Goal: Transaction & Acquisition: Purchase product/service

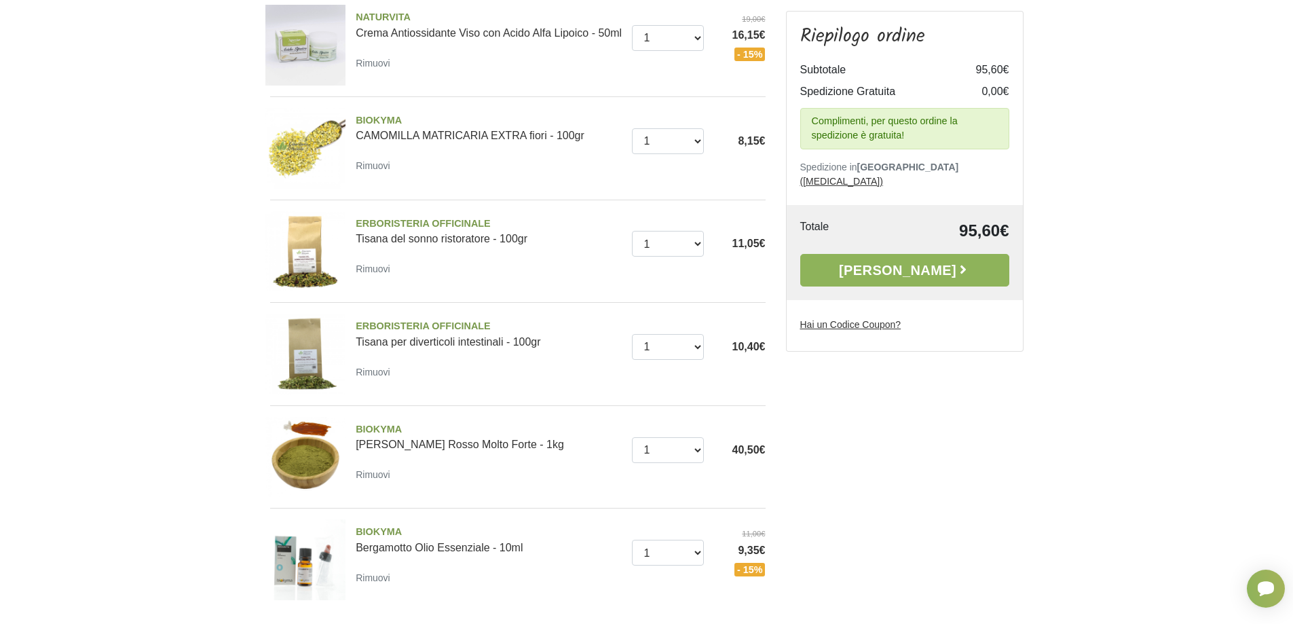
scroll to position [136, 0]
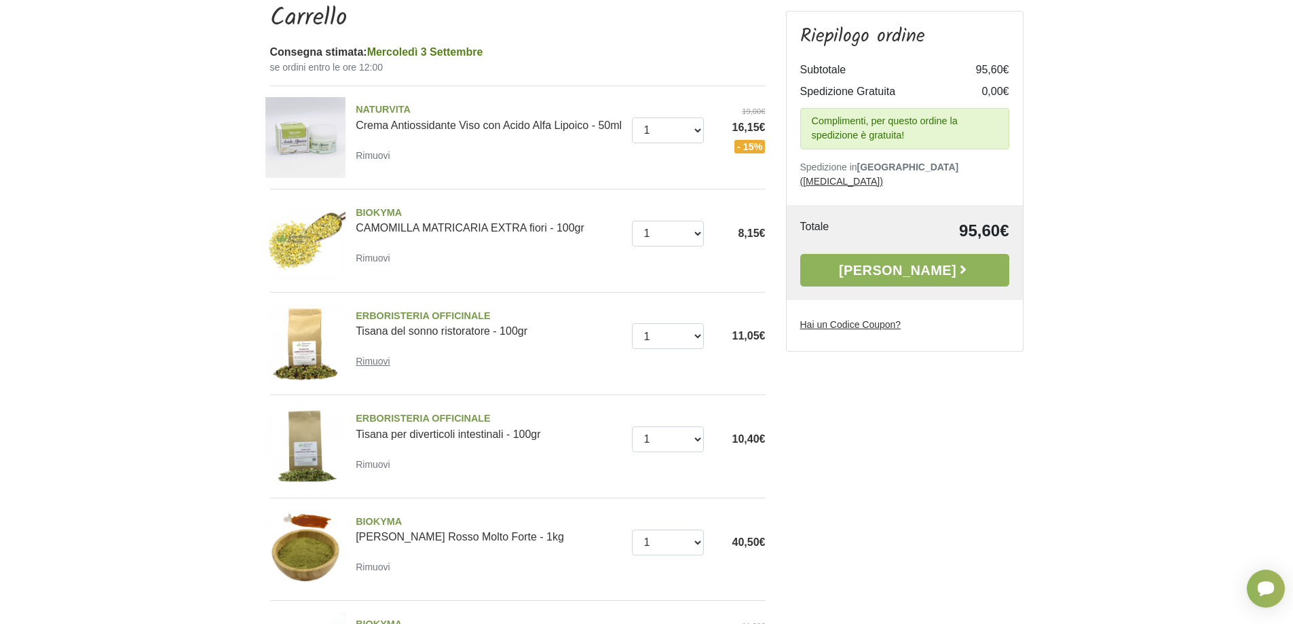
click at [379, 365] on small "Rimuovi" at bounding box center [373, 361] width 35 height 11
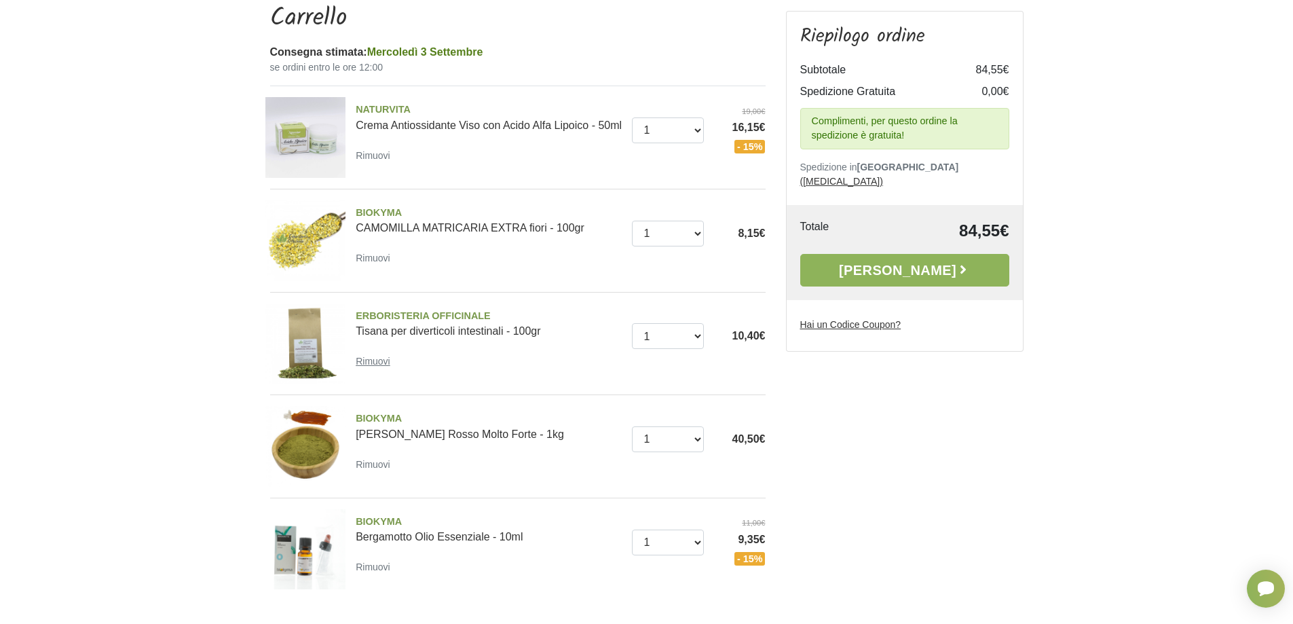
click at [373, 364] on small "Rimuovi" at bounding box center [373, 361] width 35 height 11
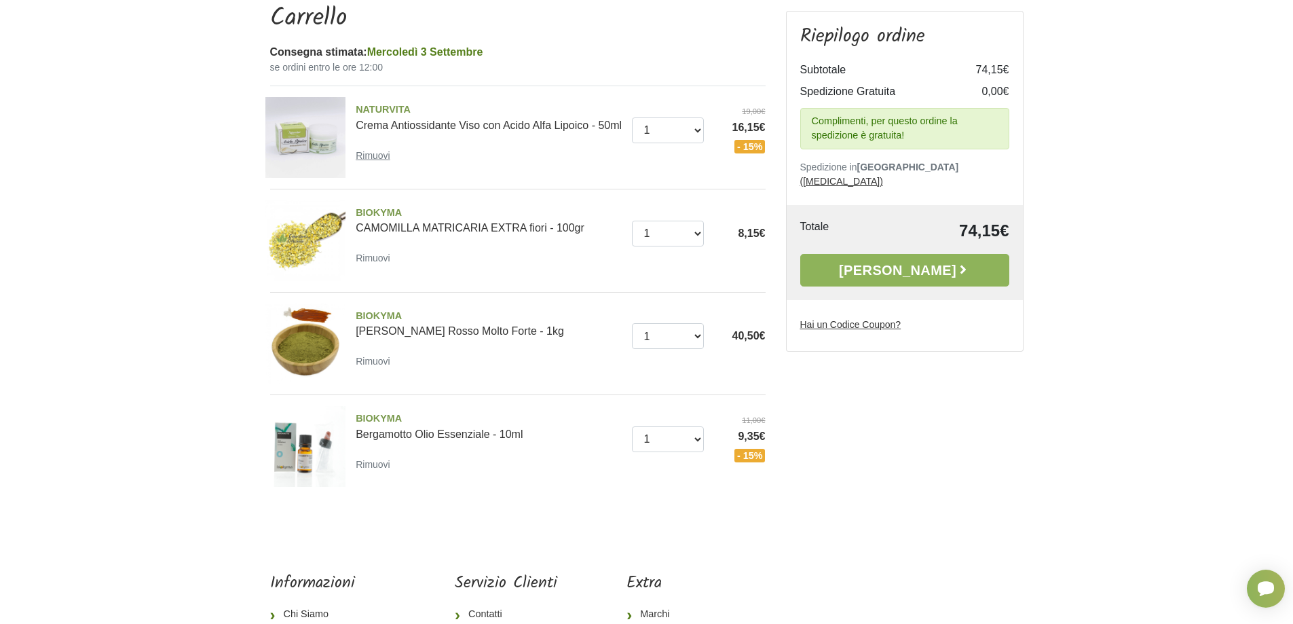
click at [370, 161] on small "Rimuovi" at bounding box center [373, 155] width 35 height 11
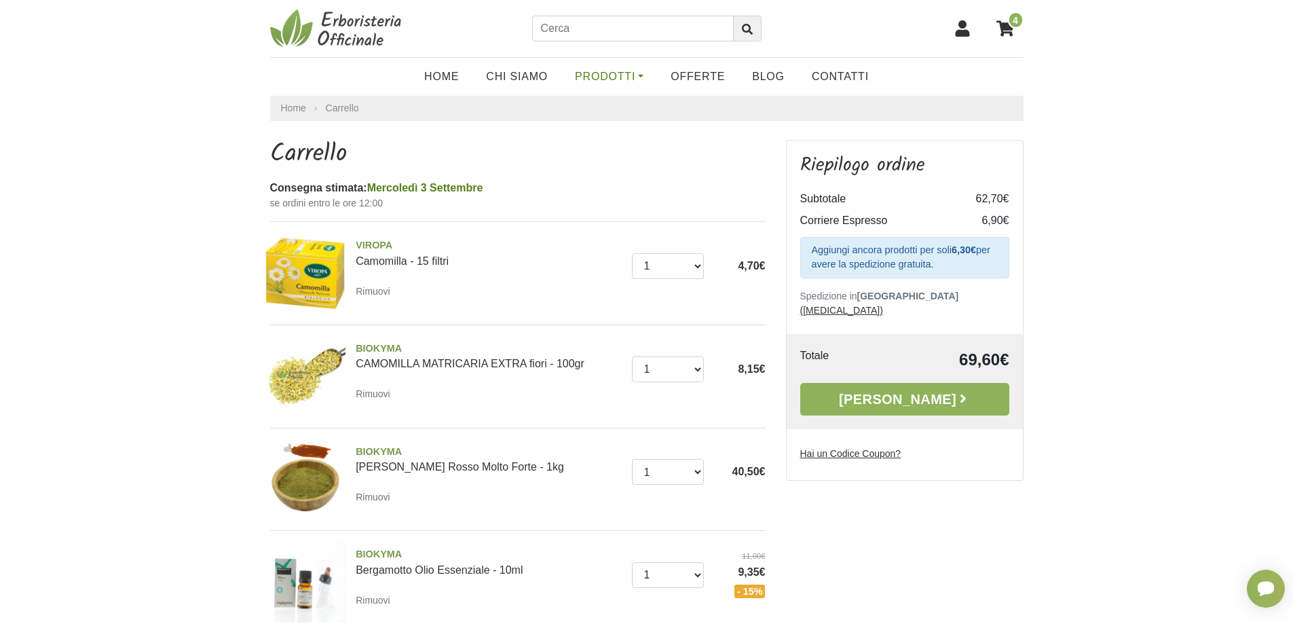
click at [609, 75] on link "Prodotti" at bounding box center [609, 76] width 96 height 27
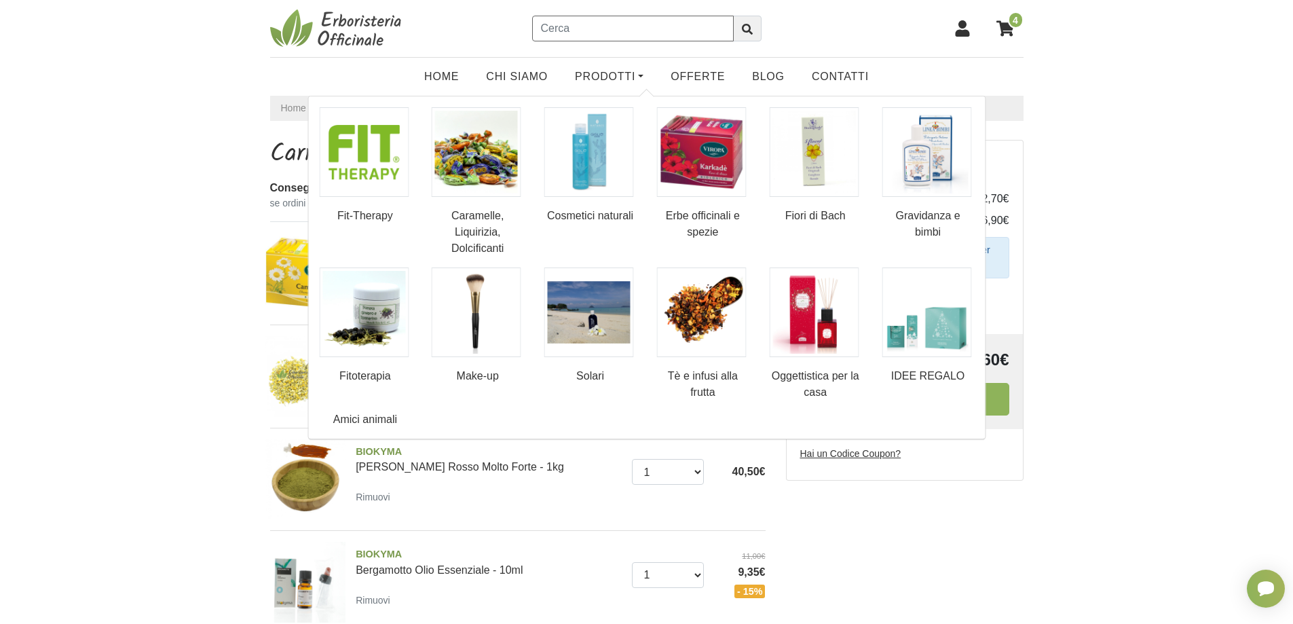
click at [595, 31] on input "text" at bounding box center [633, 29] width 202 height 26
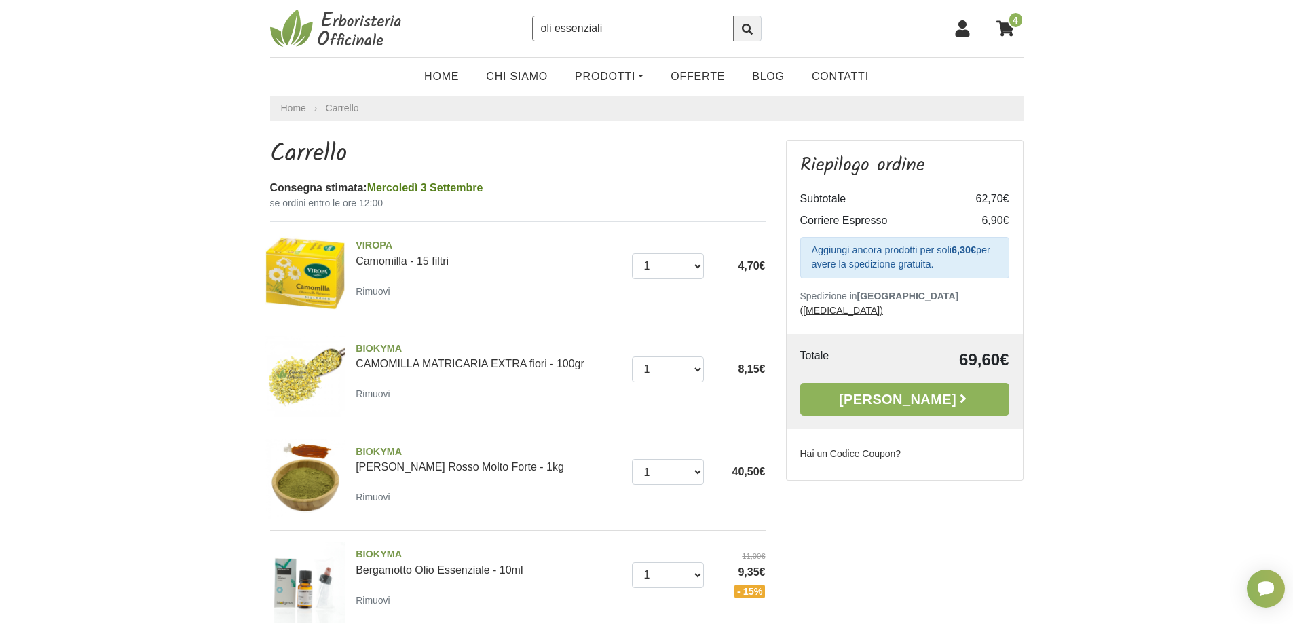
type input "oli essenziali"
click at [733, 16] on button "submit" at bounding box center [747, 29] width 29 height 26
